Goal: Find specific page/section: Find specific page/section

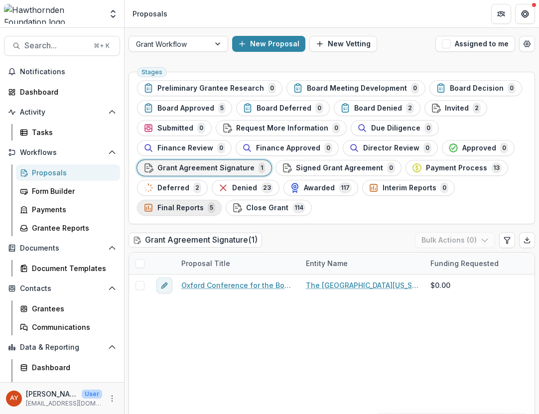
click at [188, 204] on span "Final Reports" at bounding box center [181, 208] width 46 height 8
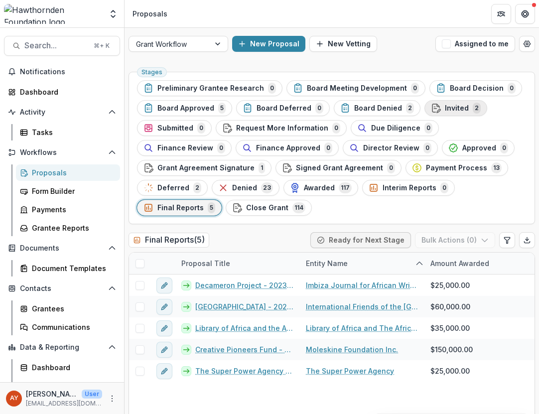
click at [452, 110] on span "Invited" at bounding box center [457, 108] width 24 height 8
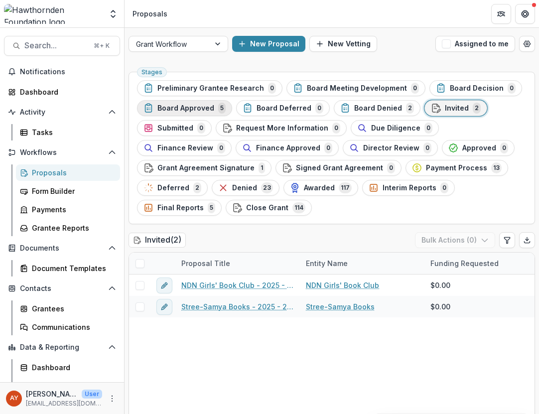
click at [206, 103] on div "Board Approved 5" at bounding box center [185, 108] width 82 height 11
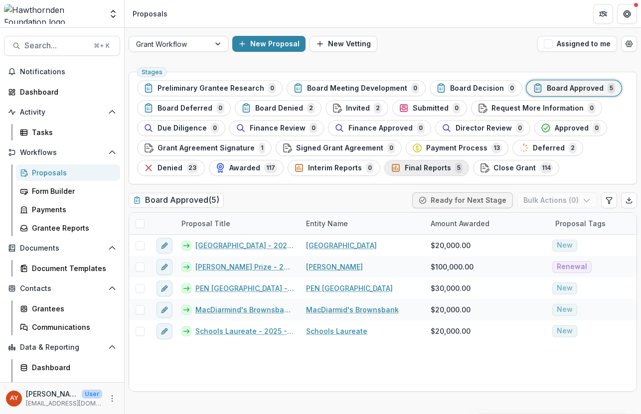
click at [419, 175] on button "Final Reports 5" at bounding box center [426, 168] width 85 height 16
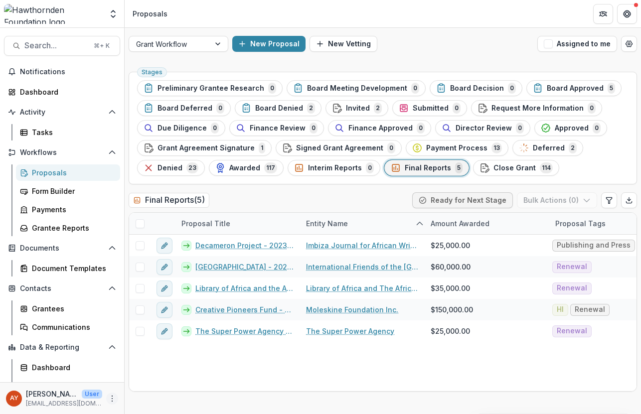
click at [108, 397] on icon "More" at bounding box center [112, 399] width 8 height 8
click at [153, 382] on link "User Settings" at bounding box center [175, 377] width 107 height 16
select select "********"
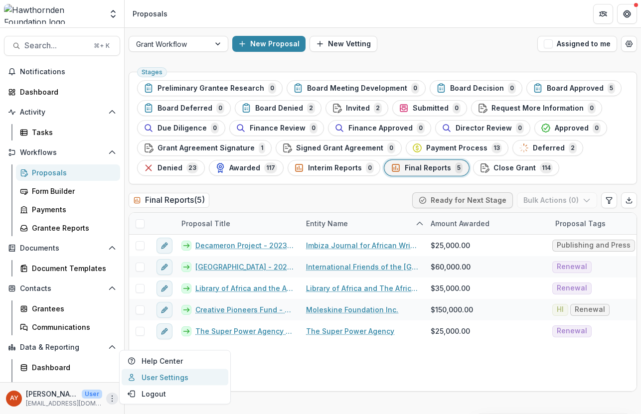
select select "********"
select select "**********"
select select "****"
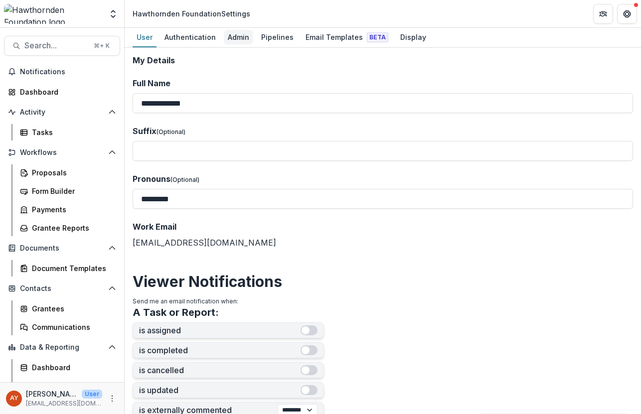
click at [233, 39] on div "Admin" at bounding box center [238, 37] width 29 height 14
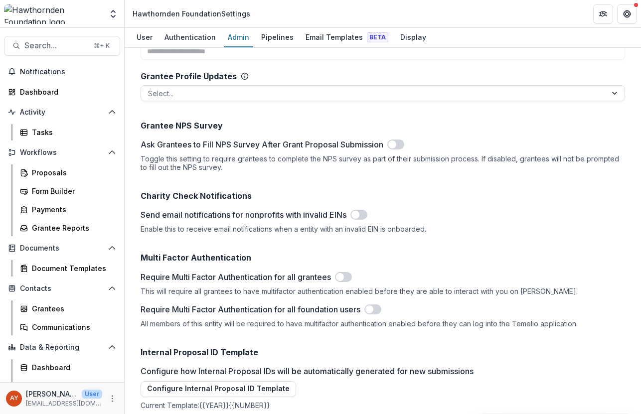
scroll to position [1453, 0]
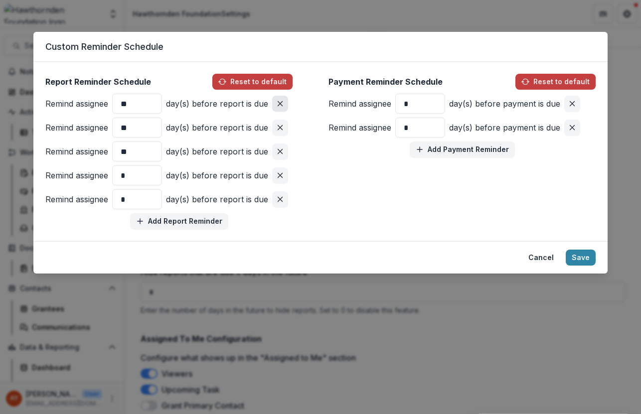
click at [284, 99] on button "Remove pair" at bounding box center [280, 104] width 16 height 16
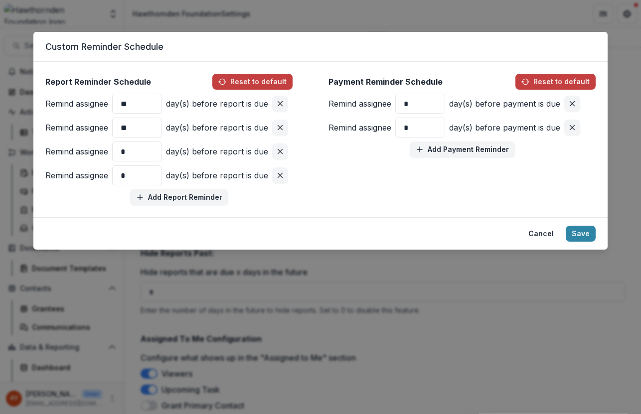
click at [316, 193] on div "Report Reminder Schedule Reset to default Remind assignee ** day(s) before repo…" at bounding box center [320, 140] width 550 height 132
click at [539, 104] on icon "Remove pair" at bounding box center [572, 104] width 8 height 8
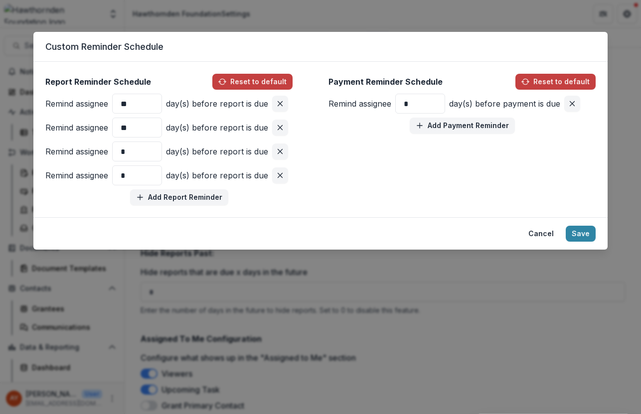
click at [539, 104] on icon "Remove pair" at bounding box center [572, 104] width 8 height 8
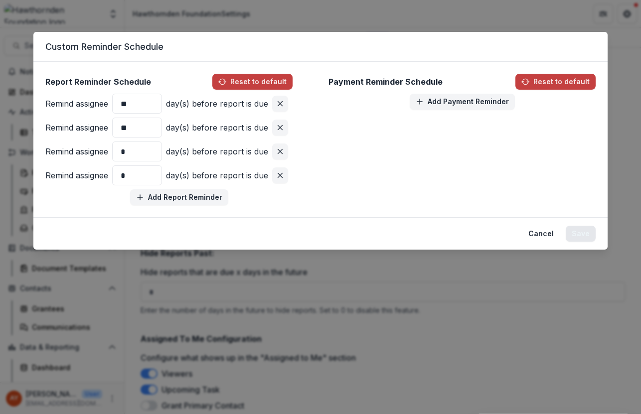
click at [539, 236] on button "Save" at bounding box center [581, 234] width 30 height 16
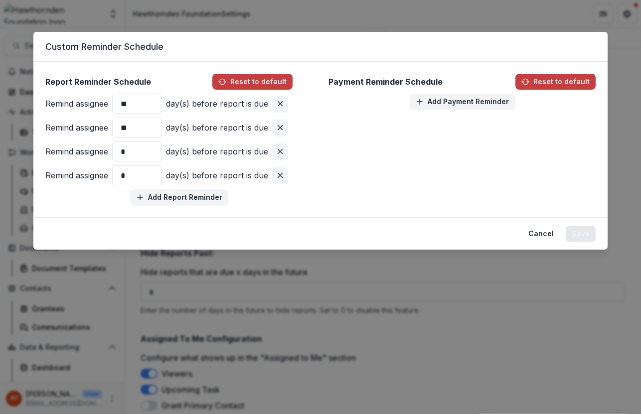
click at [539, 232] on button "Save" at bounding box center [581, 234] width 30 height 16
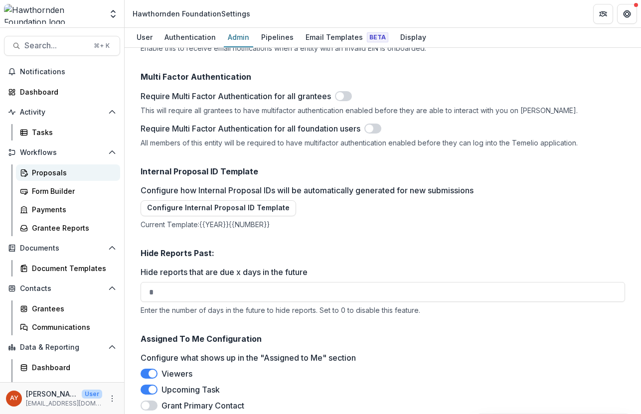
click at [56, 172] on div "Proposals" at bounding box center [72, 173] width 80 height 10
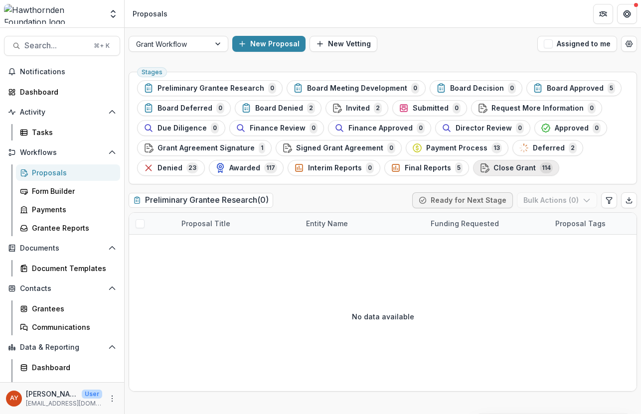
click at [516, 168] on span "Close Grant" at bounding box center [515, 168] width 42 height 8
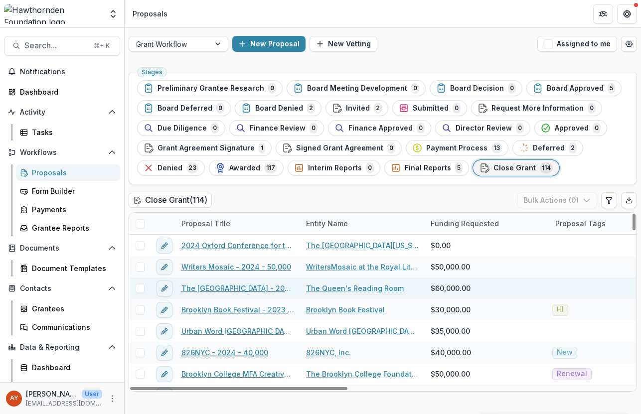
click at [385, 286] on link "The Queen's Reading Room" at bounding box center [355, 288] width 98 height 10
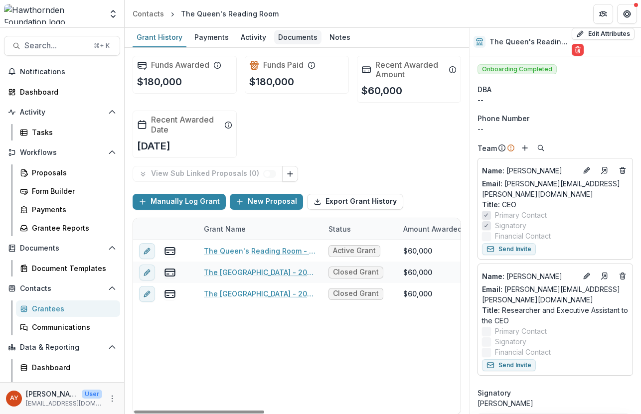
click at [284, 37] on div "Documents" at bounding box center [297, 37] width 47 height 14
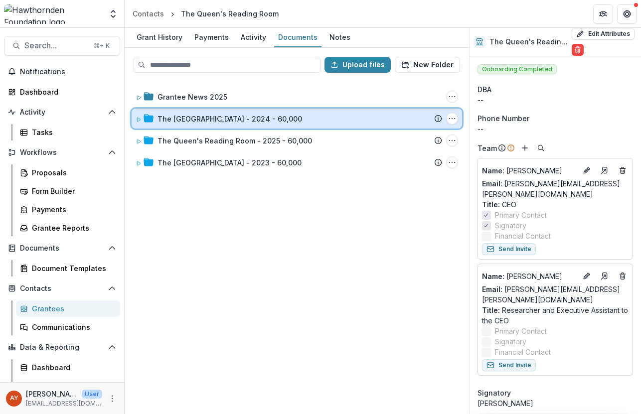
click at [331, 120] on div "The [GEOGRAPHIC_DATA] - 2024 - 60,000" at bounding box center [300, 119] width 285 height 10
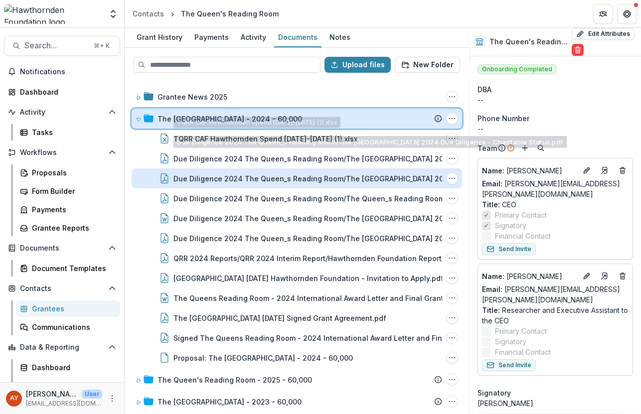
scroll to position [4, 0]
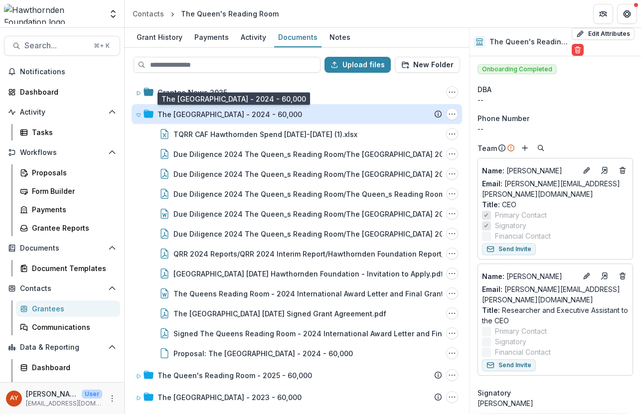
click at [285, 115] on div "The [GEOGRAPHIC_DATA] - 2024 - 60,000" at bounding box center [230, 114] width 145 height 10
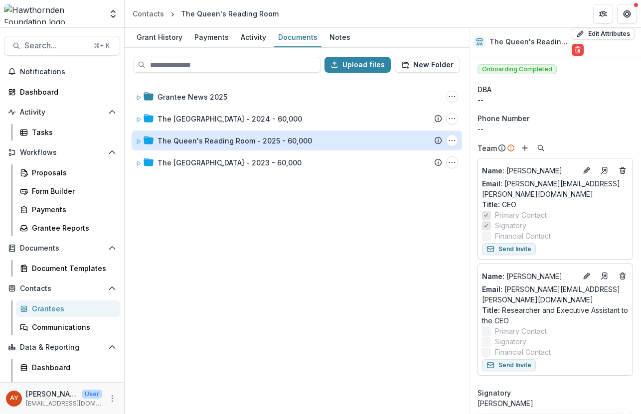
click at [282, 142] on div "The Queen's Reading Room - 2025 - 60,000" at bounding box center [235, 141] width 155 height 10
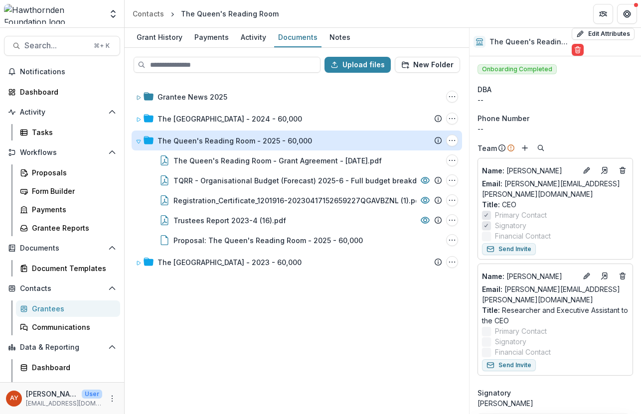
click at [281, 142] on div "The Queen's Reading Room - 2025 - 60,000" at bounding box center [235, 141] width 155 height 10
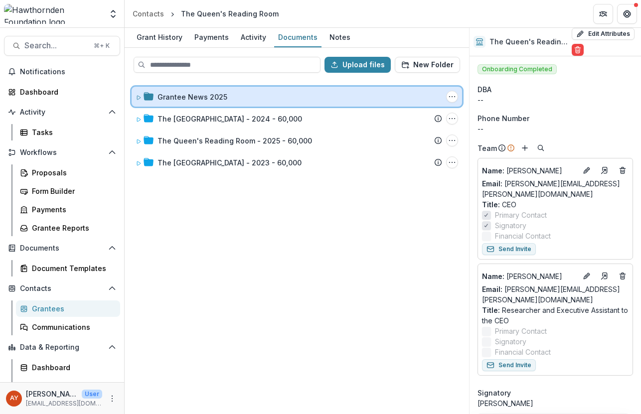
click at [225, 101] on div "Grantee News 2025" at bounding box center [300, 97] width 285 height 10
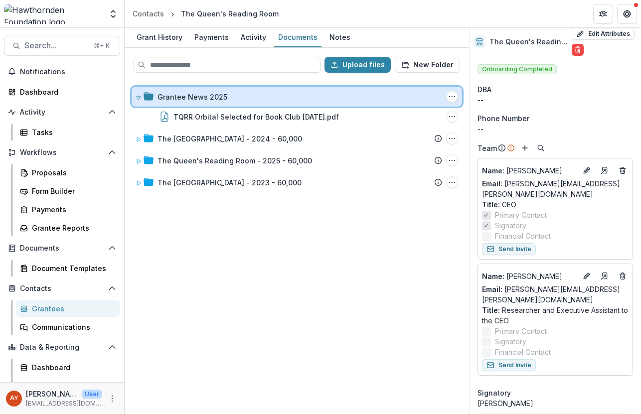
click at [225, 101] on div "Grantee News 2025" at bounding box center [300, 97] width 285 height 10
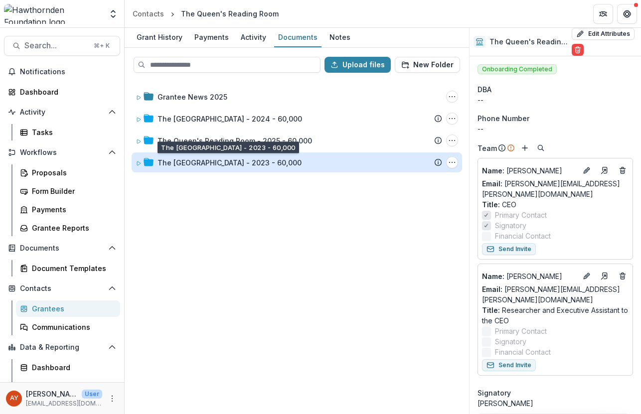
click at [225, 160] on div "The [GEOGRAPHIC_DATA] - 2023 - 60,000" at bounding box center [230, 163] width 144 height 10
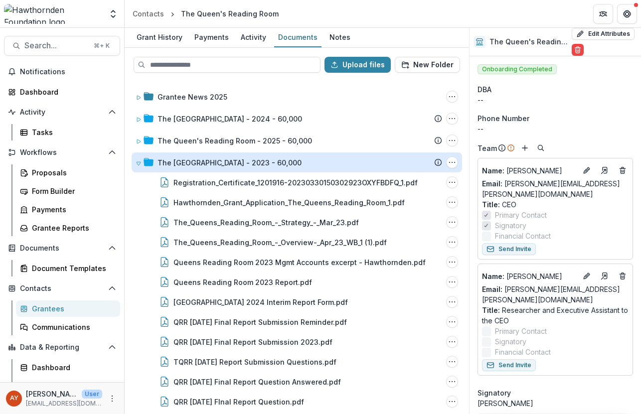
click at [237, 162] on div "The [GEOGRAPHIC_DATA] - 2023 - 60,000" at bounding box center [230, 163] width 144 height 10
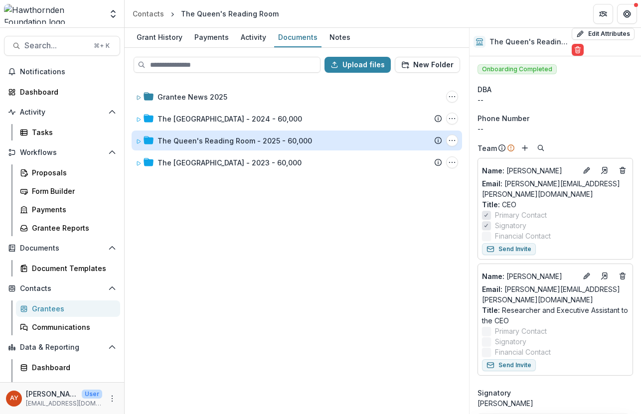
click at [197, 143] on div "The Queen's Reading Room - 2025 - 60,000" at bounding box center [235, 141] width 155 height 10
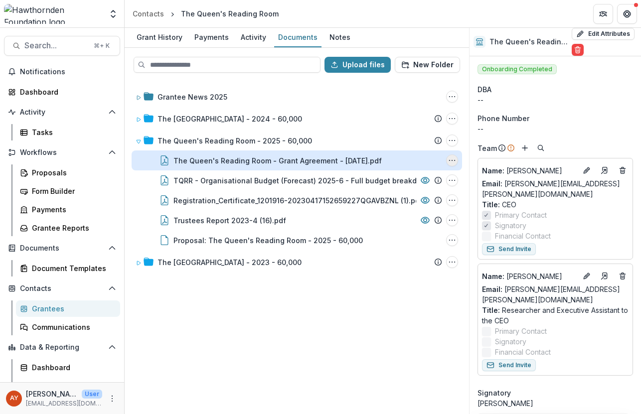
click at [450, 162] on icon "The Queen's Reading Room - Grant Agreement - 2025-05-29.pdf Options" at bounding box center [452, 161] width 8 height 8
click at [453, 161] on icon "The Queen's Reading Room - Grant Agreement - 2025-05-29.pdf Options" at bounding box center [452, 161] width 8 height 8
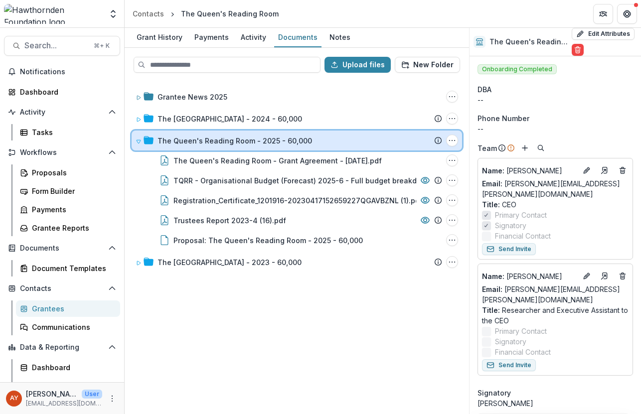
click at [439, 143] on icon at bounding box center [438, 141] width 8 height 8
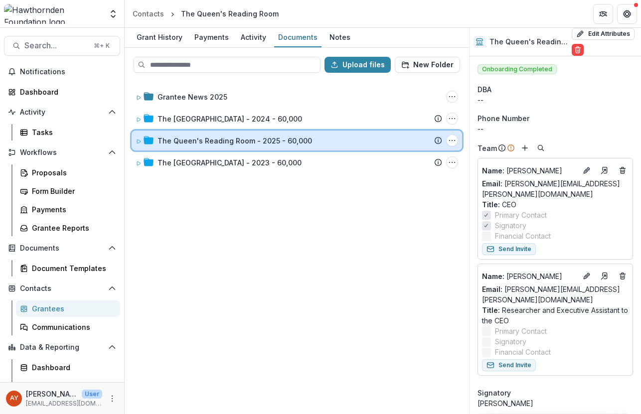
click at [439, 143] on icon at bounding box center [438, 141] width 8 height 8
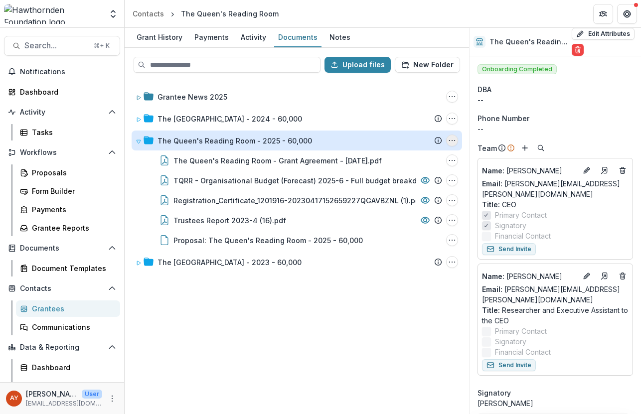
click at [452, 141] on circle "The Queen's Reading Room - 2025 - 60,000 Options" at bounding box center [452, 141] width 0 height 0
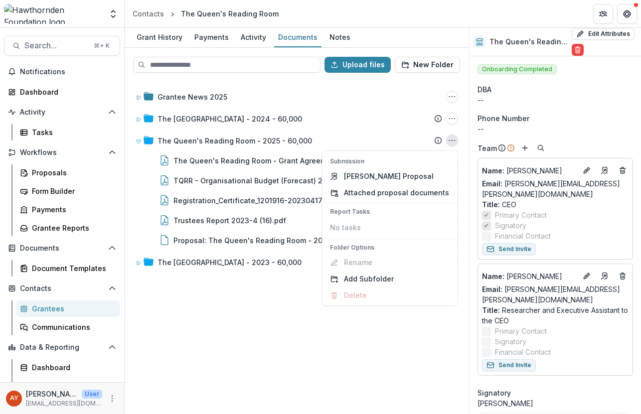
click at [240, 297] on div "Grantee News 2025 Folder Options Rename Add Subfolder Delete The Queens Reading…" at bounding box center [297, 247] width 343 height 333
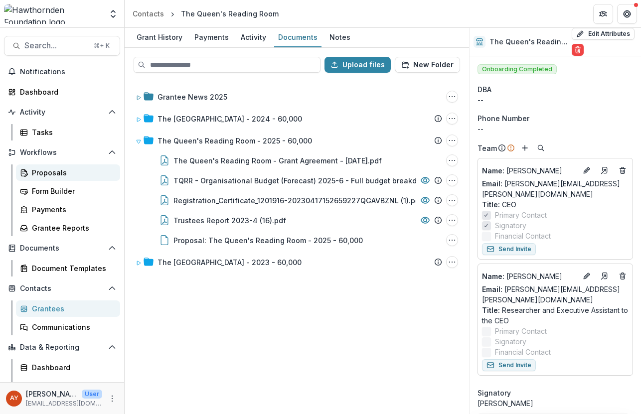
click at [77, 177] on div "Proposals" at bounding box center [72, 173] width 80 height 10
